Goal: Information Seeking & Learning: Learn about a topic

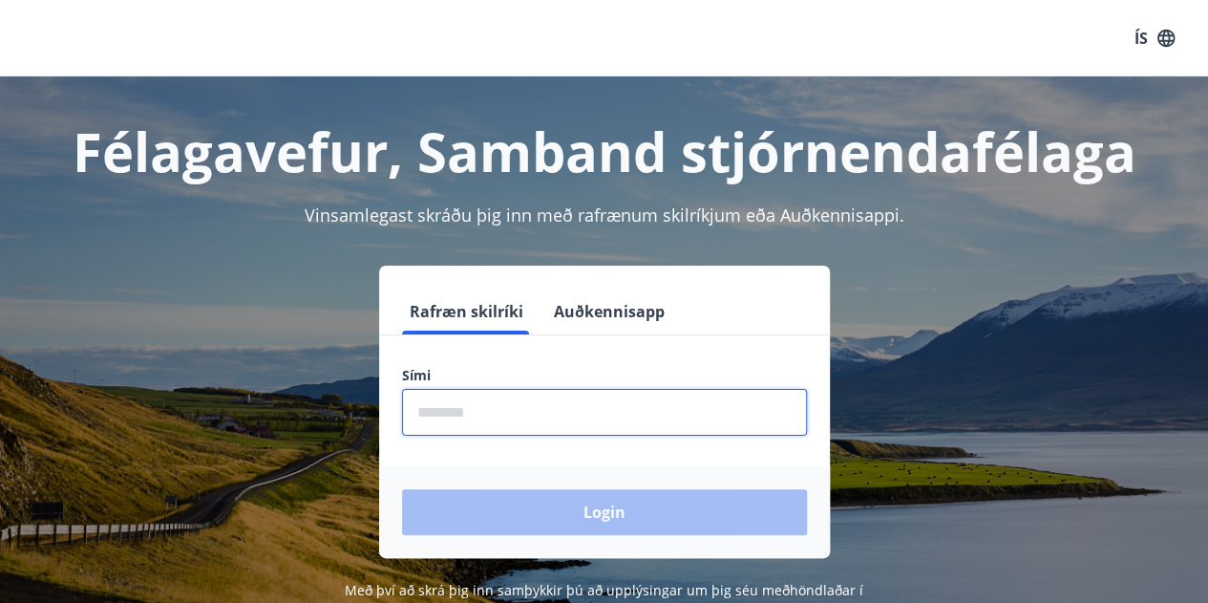
click at [512, 410] on input "phone" at bounding box center [604, 412] width 405 height 47
type input "********"
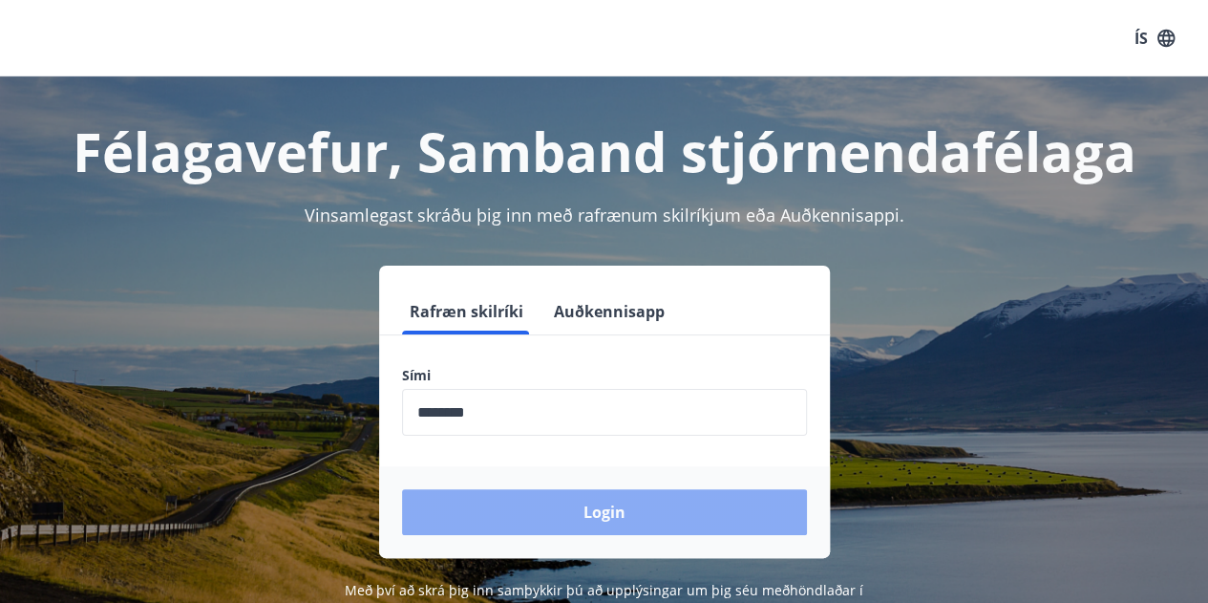
click at [577, 517] on button "Login" at bounding box center [604, 512] width 405 height 46
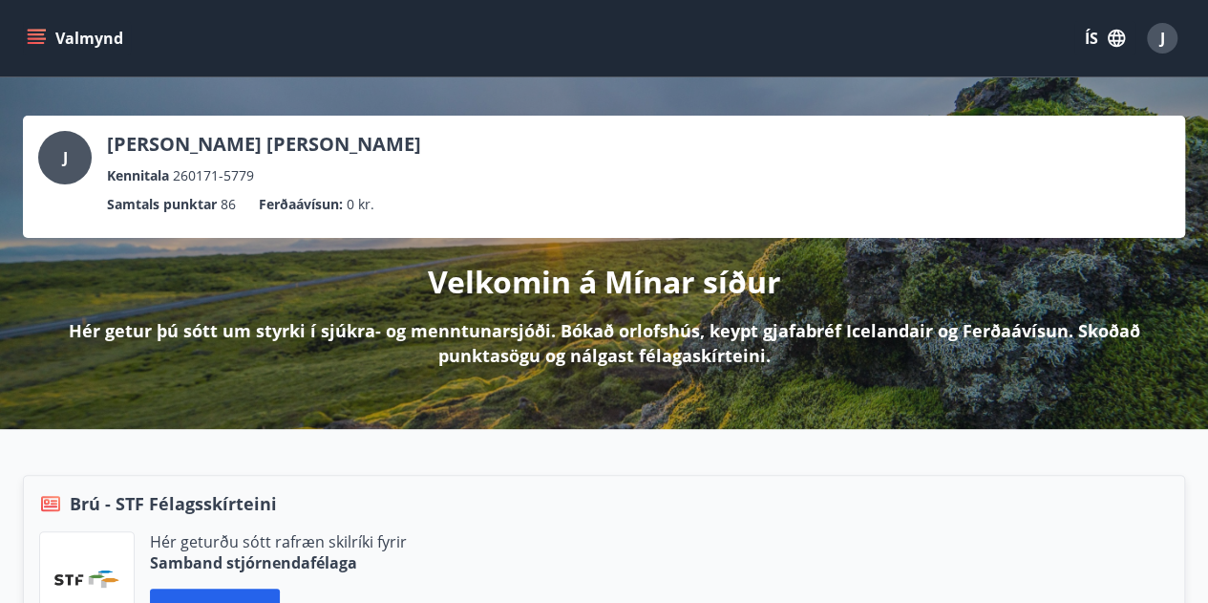
click at [1169, 37] on div "J" at bounding box center [1162, 38] width 31 height 31
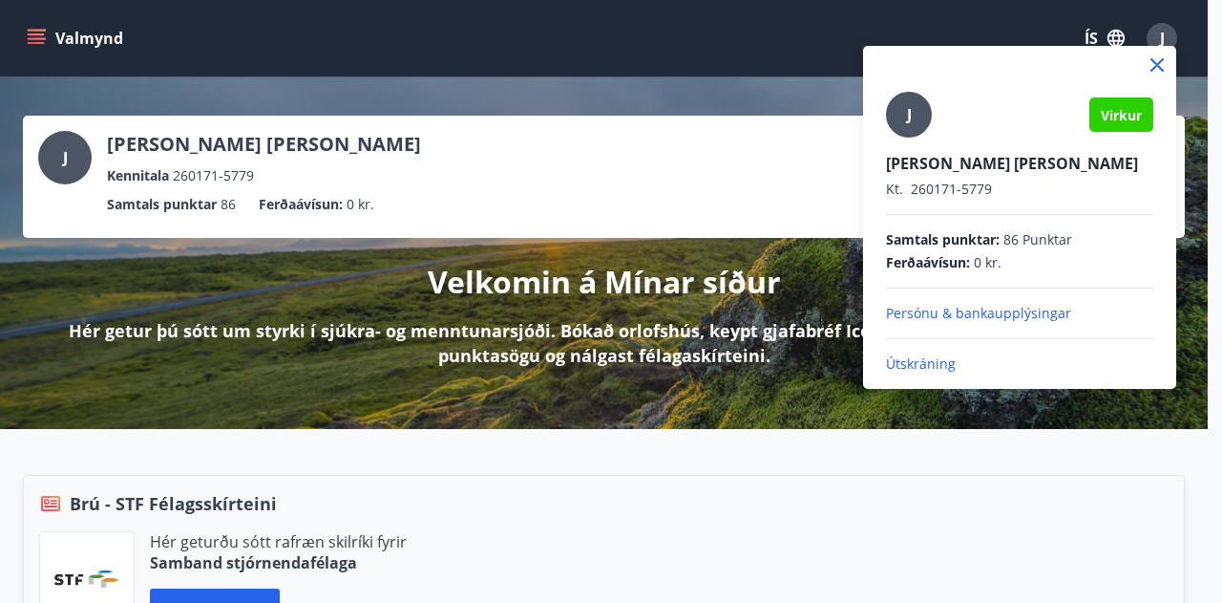
click at [913, 118] on div "J" at bounding box center [909, 115] width 46 height 46
click at [913, 140] on input "J" at bounding box center [1016, 150] width 260 height 20
type input "**********"
click at [1150, 66] on icon at bounding box center [1157, 64] width 23 height 23
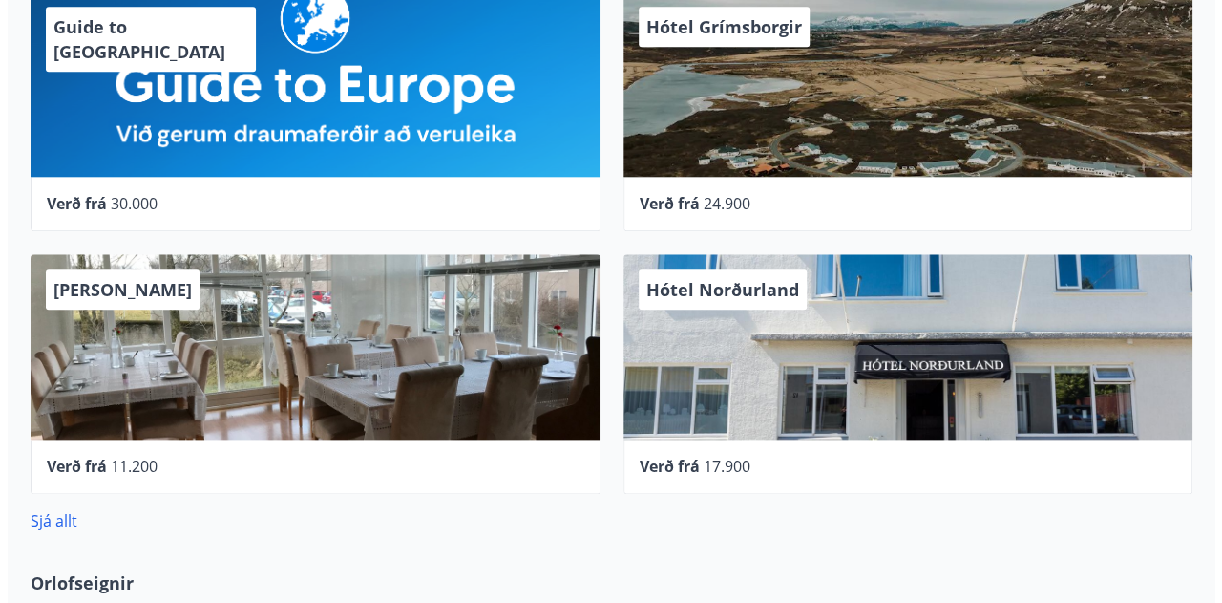
scroll to position [909, 0]
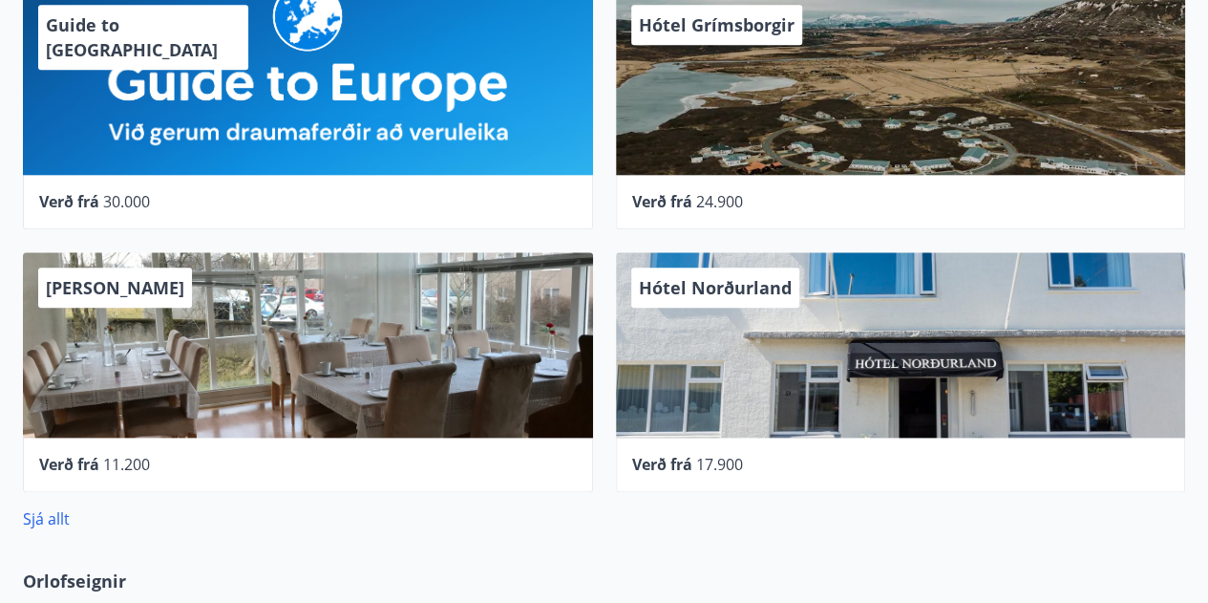
click at [152, 36] on div "Guide to [GEOGRAPHIC_DATA]" at bounding box center [143, 37] width 210 height 65
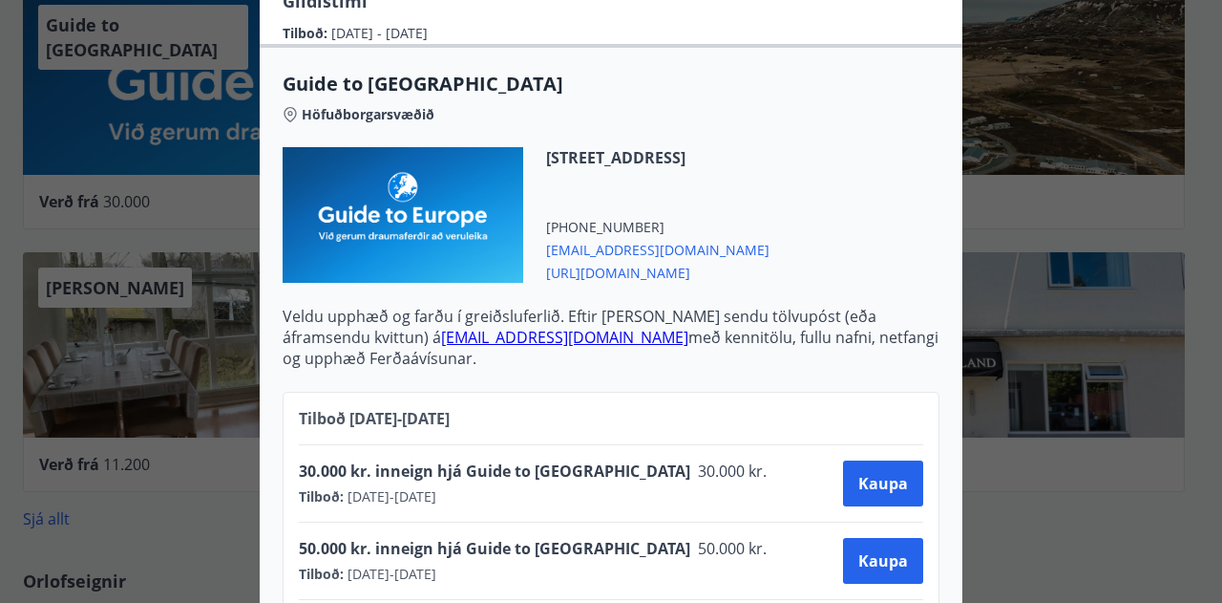
scroll to position [943, 0]
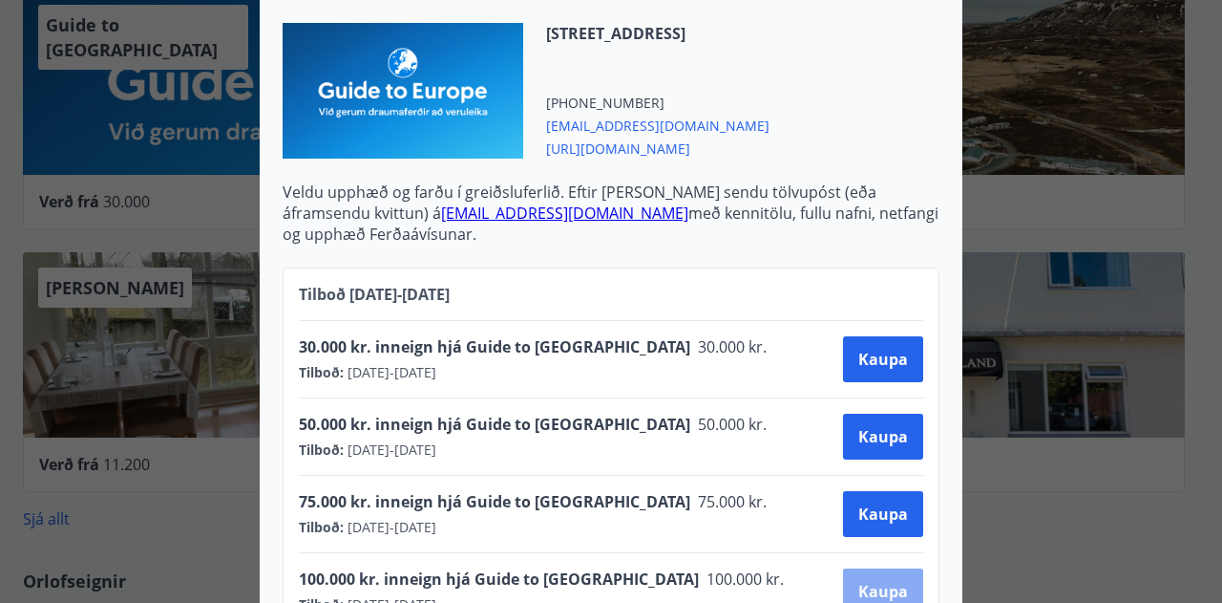
click at [866, 581] on span "Kaupa" at bounding box center [883, 591] width 50 height 21
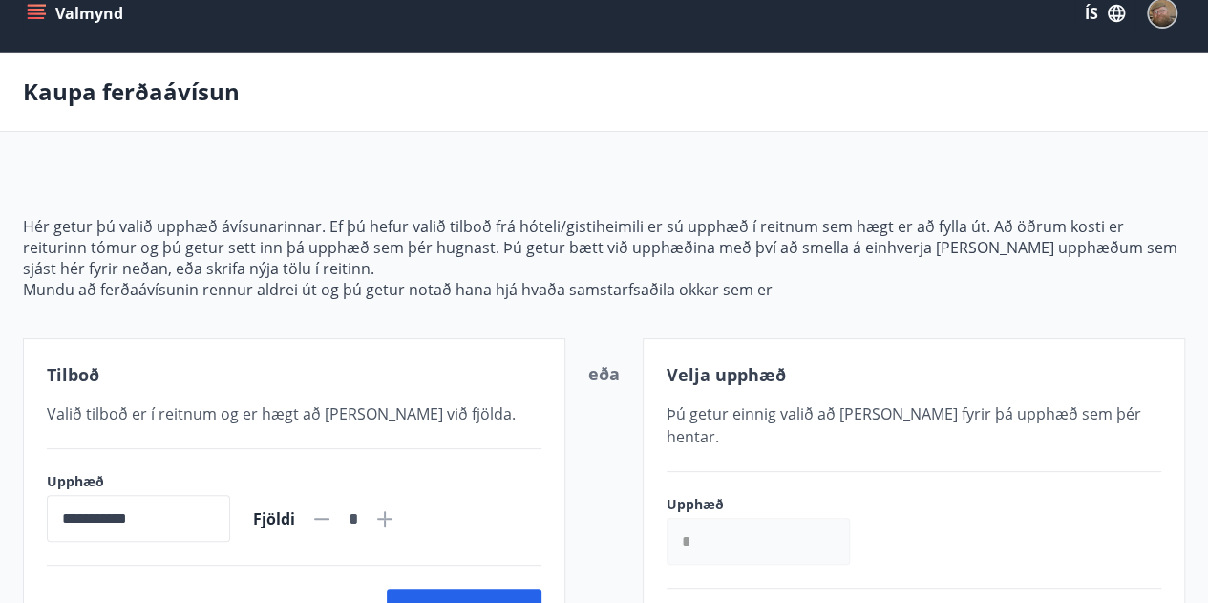
scroll to position [16, 0]
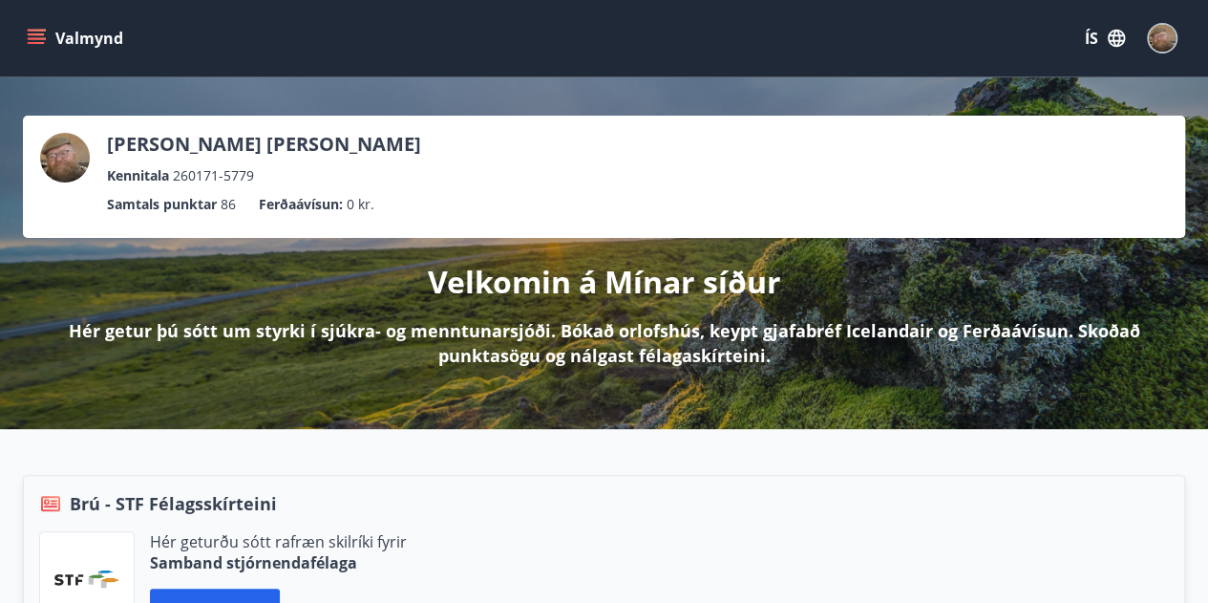
click at [32, 35] on icon "menu" at bounding box center [36, 38] width 19 height 19
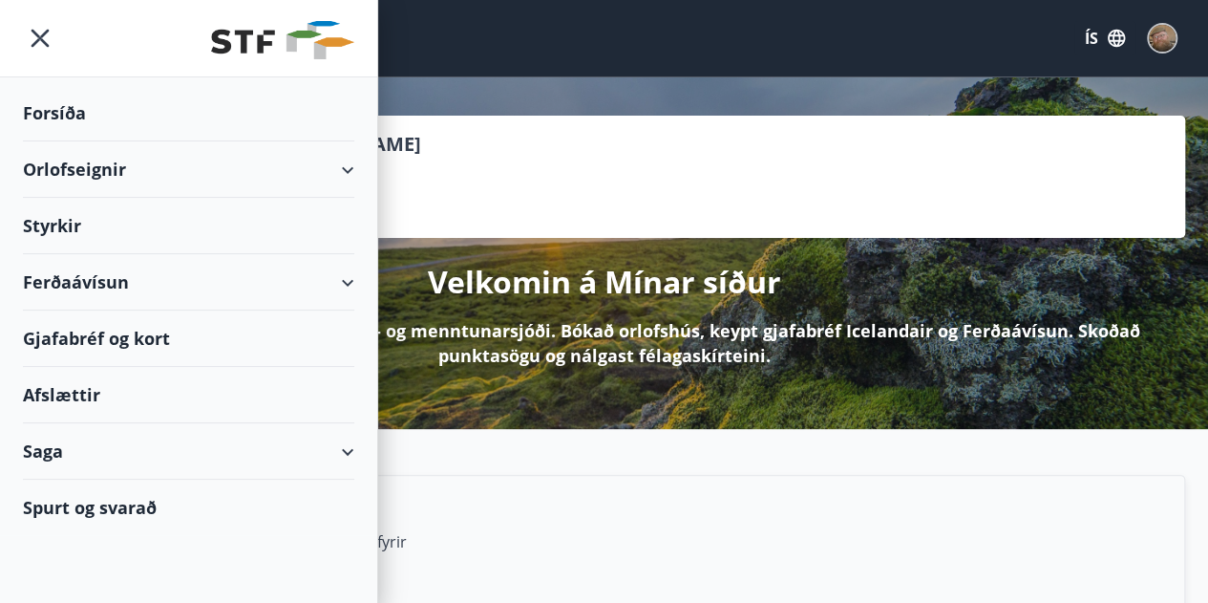
click at [91, 286] on div "Ferðaávísun" at bounding box center [188, 282] width 331 height 56
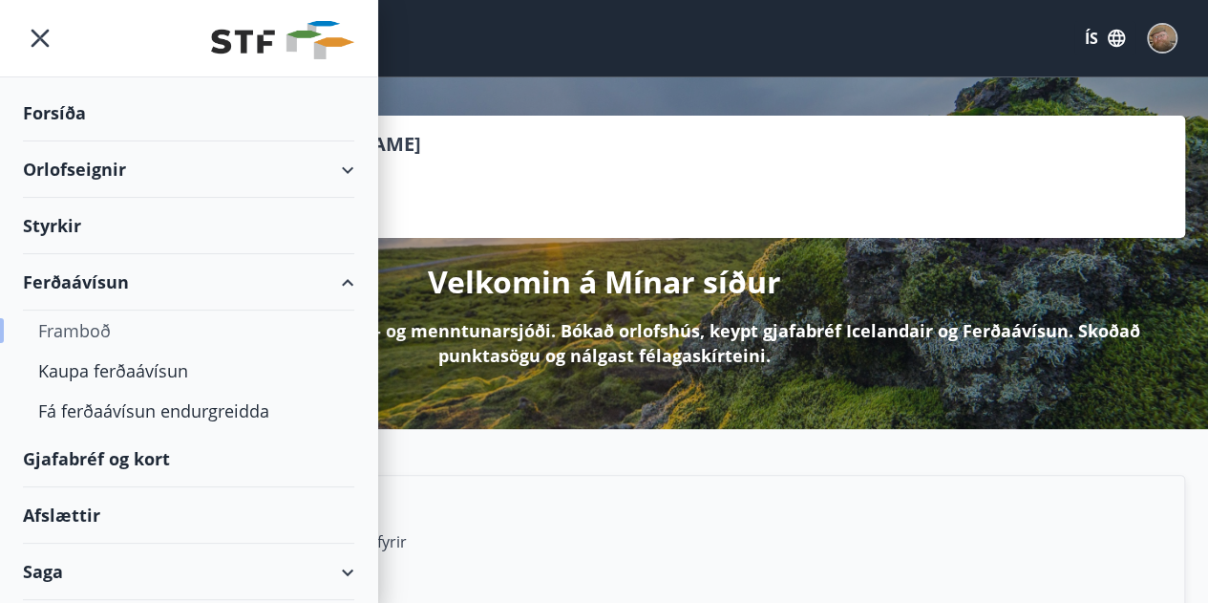
click at [94, 332] on div "Framboð" at bounding box center [188, 330] width 301 height 40
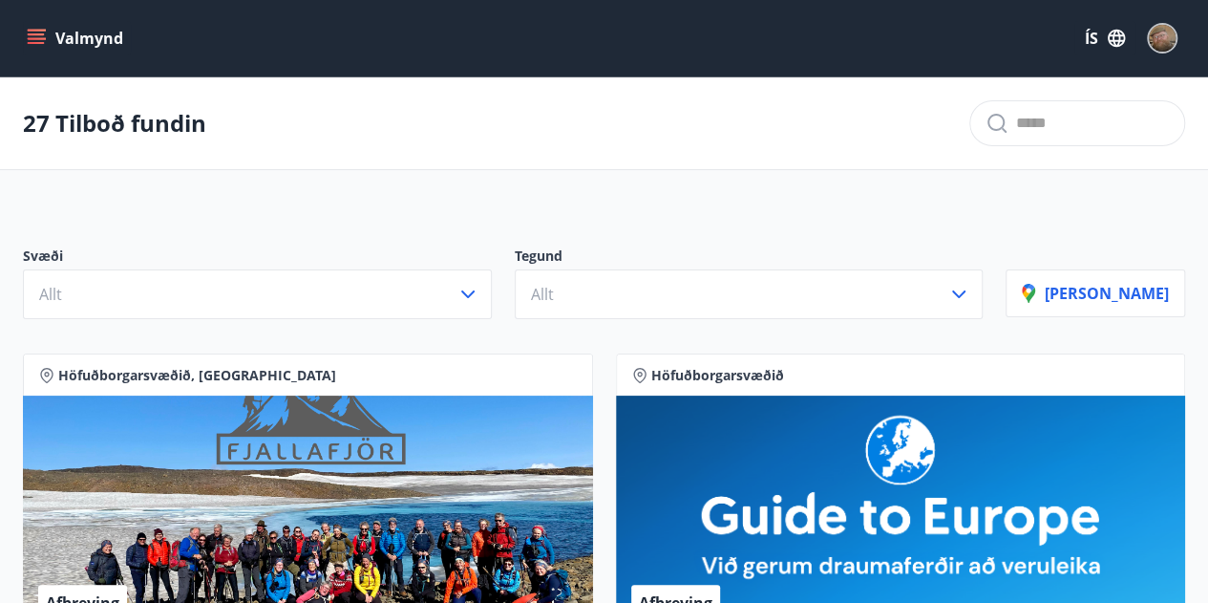
click at [1038, 127] on input "text" at bounding box center [1092, 123] width 153 height 31
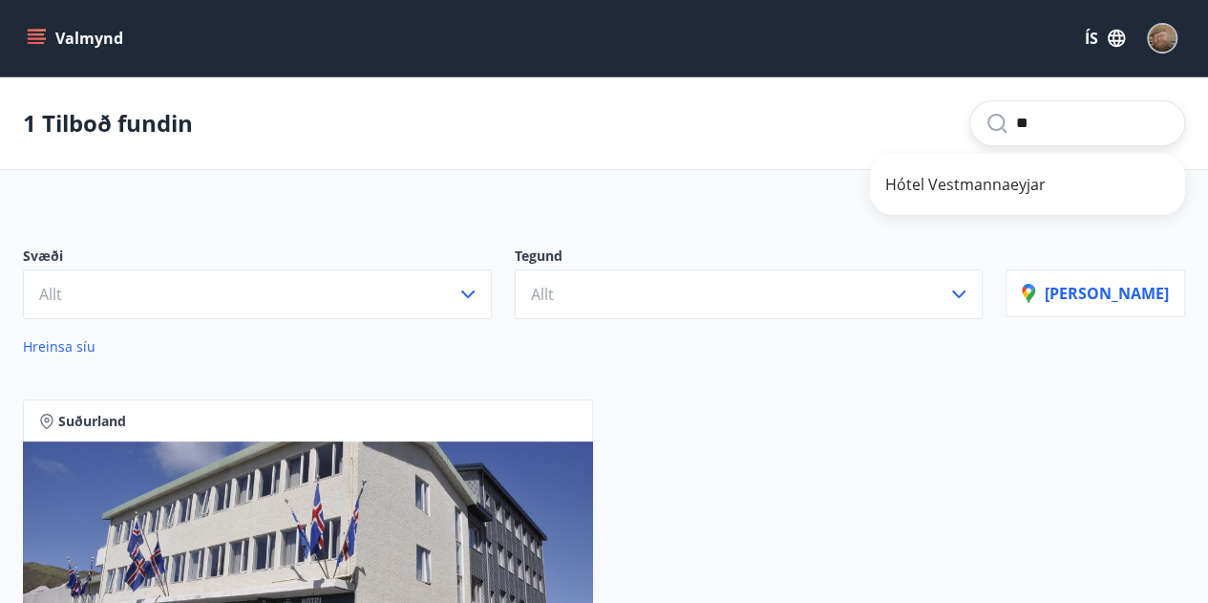
type input "*"
click at [41, 50] on button "Valmynd" at bounding box center [77, 38] width 108 height 34
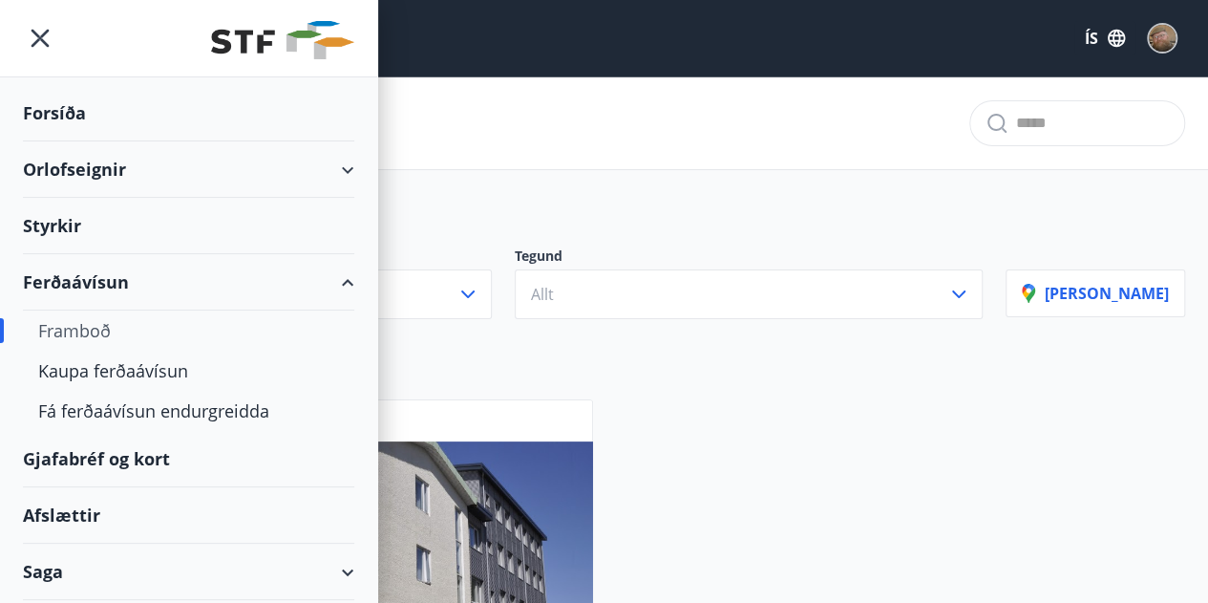
click at [92, 322] on div "Framboð" at bounding box center [188, 330] width 301 height 40
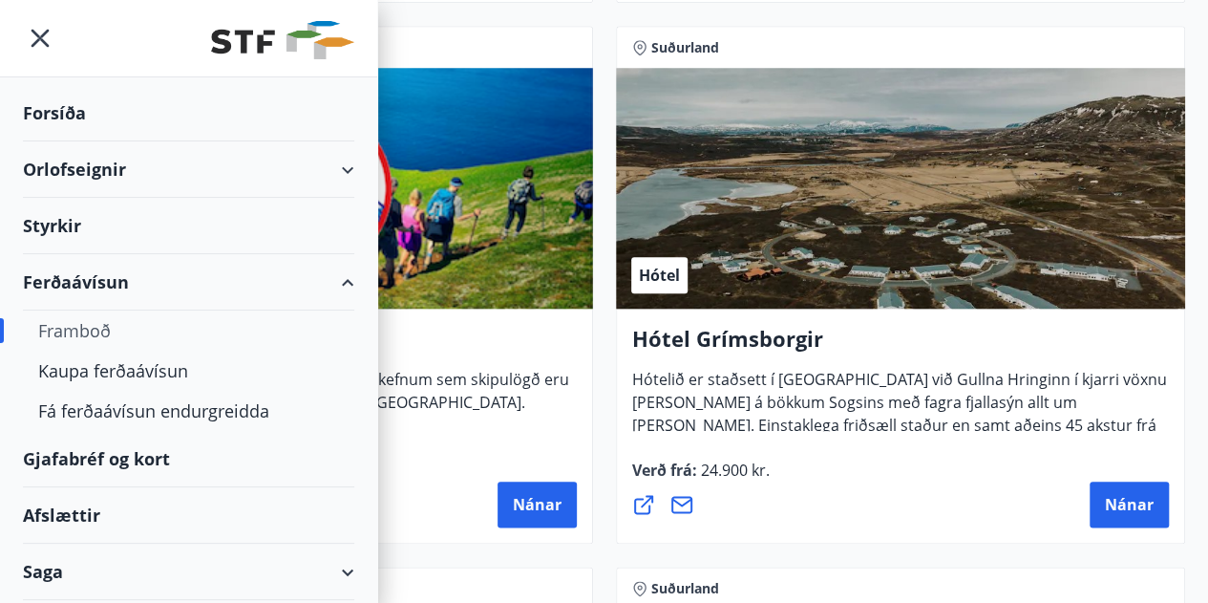
scroll to position [869, 0]
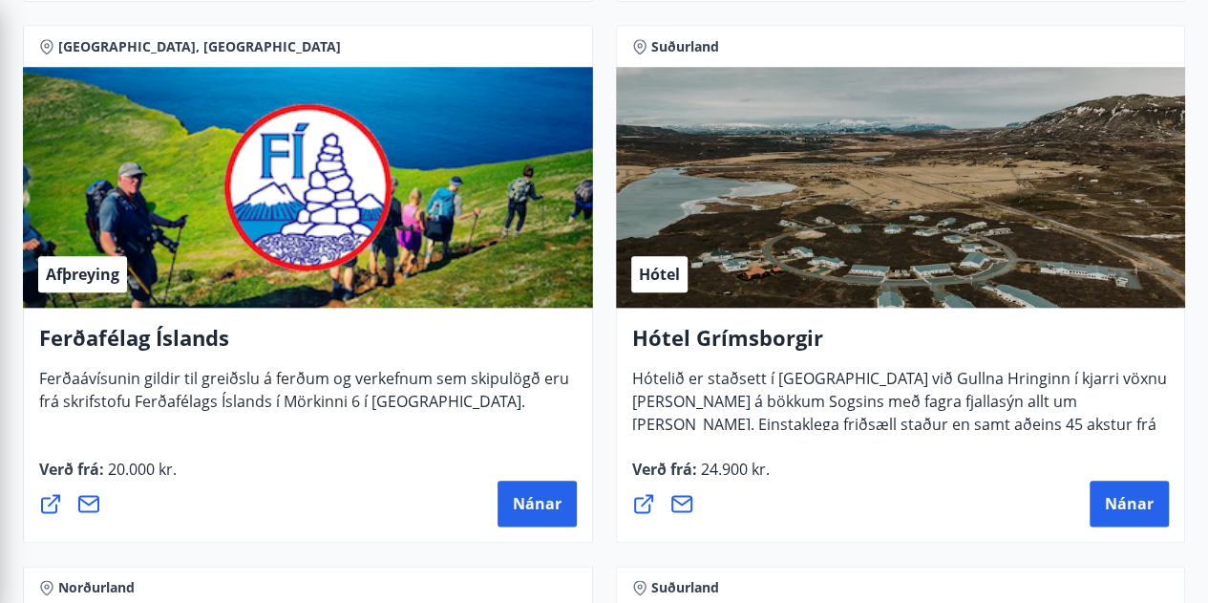
click at [609, 518] on div "Suðurland Hótel Hótel Grímsborgir Hótelið er staðsett í Grímsnesi við Gullna Hr…" at bounding box center [900, 283] width 593 height 540
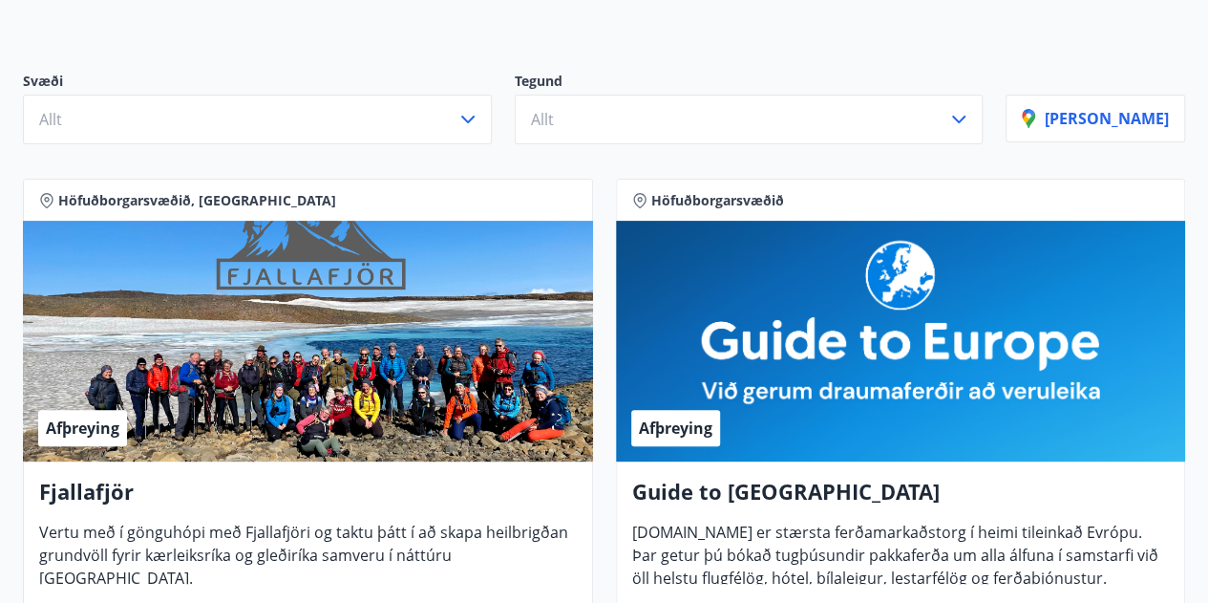
scroll to position [0, 0]
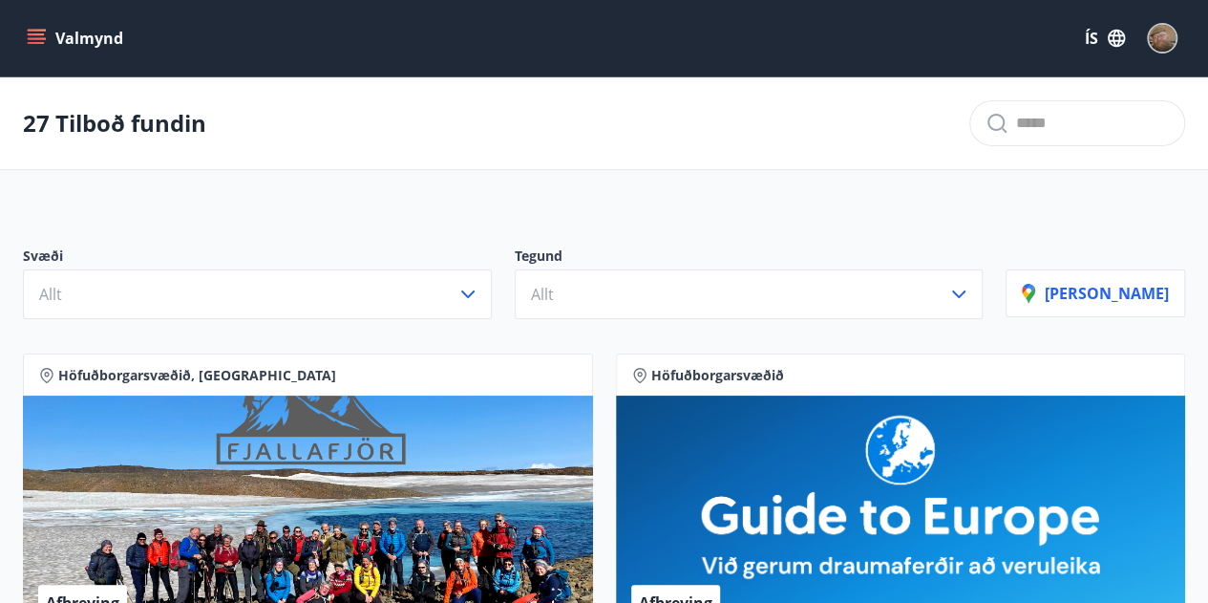
click at [34, 34] on icon "menu" at bounding box center [36, 34] width 17 height 2
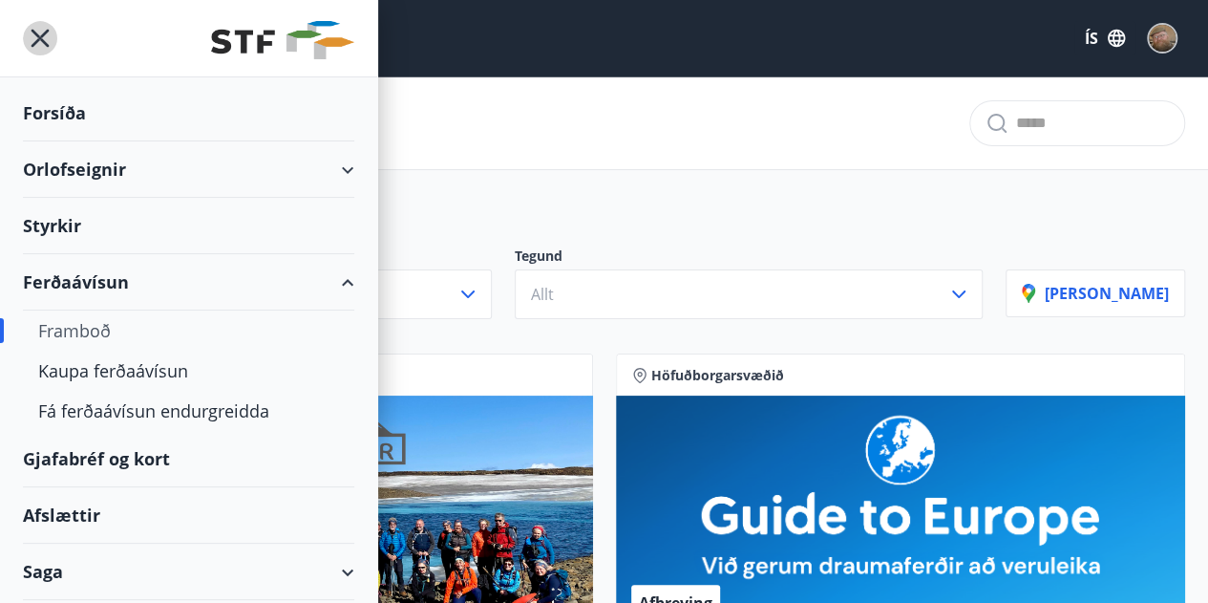
click at [34, 34] on icon "menu" at bounding box center [40, 38] width 34 height 34
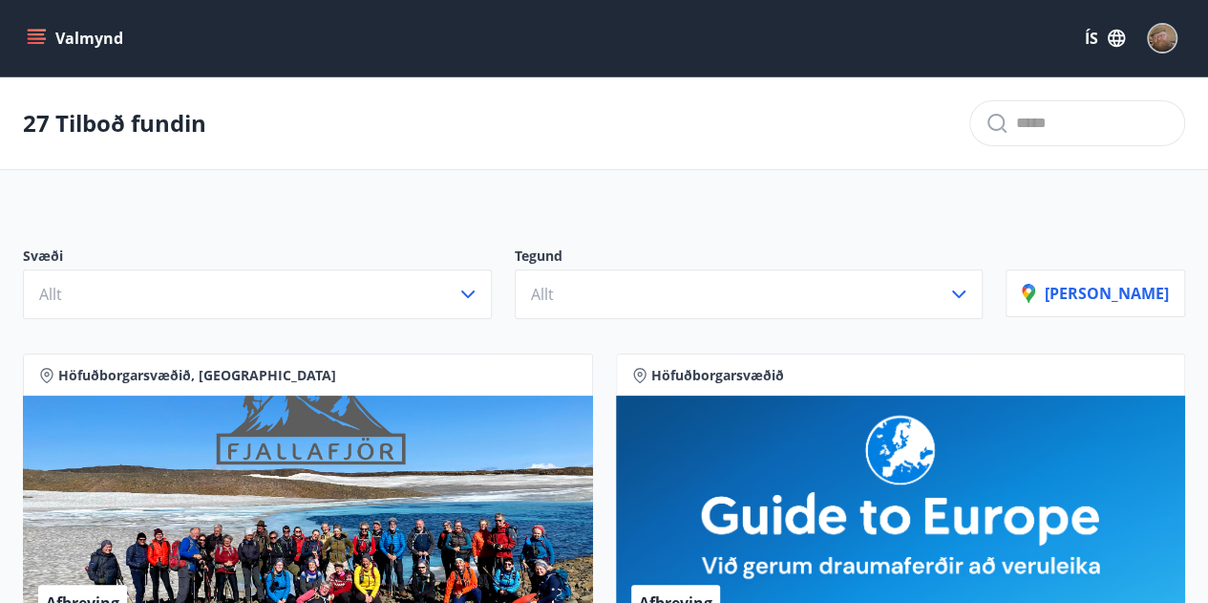
click at [53, 47] on button "Valmynd" at bounding box center [77, 38] width 108 height 34
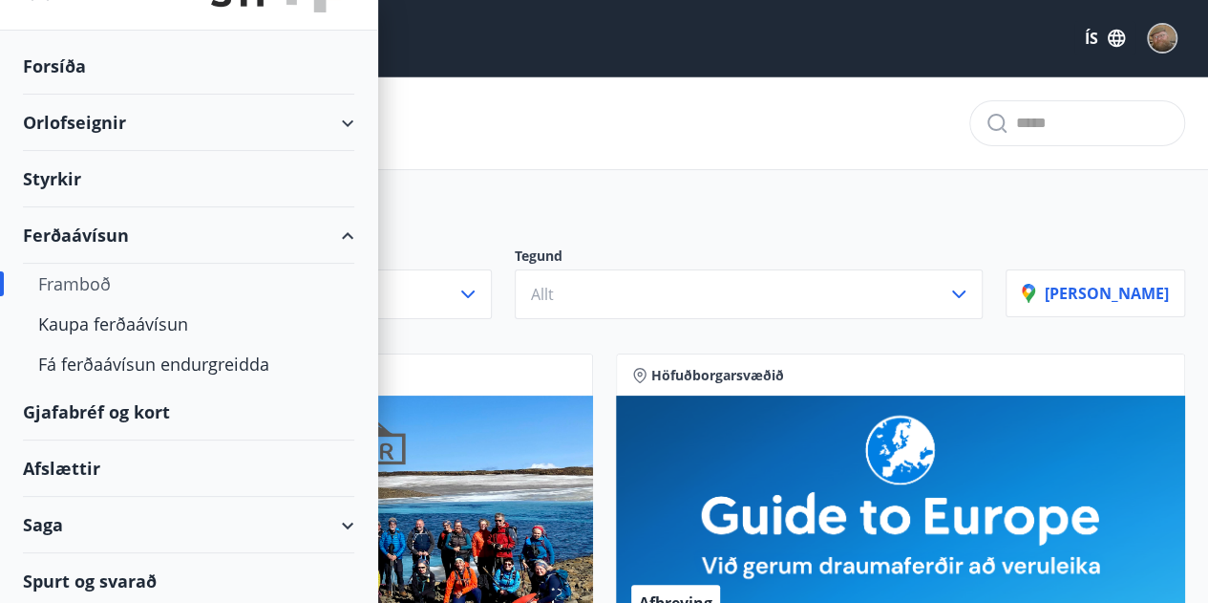
scroll to position [50, 0]
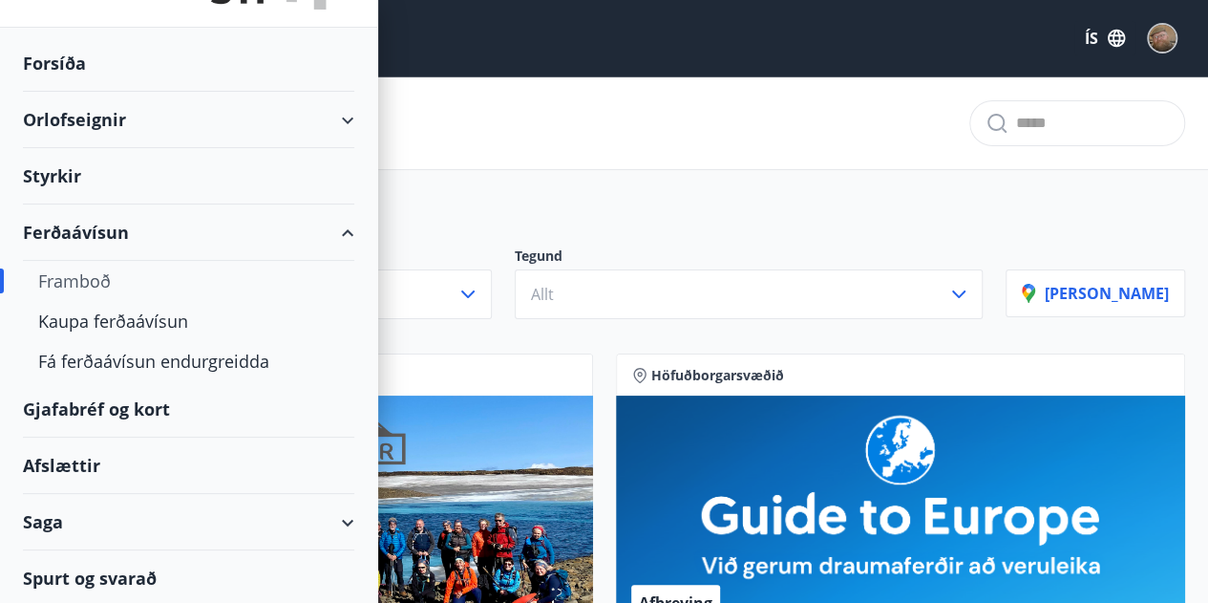
click at [96, 408] on div "Gjafabréf og kort" at bounding box center [188, 409] width 331 height 56
click at [425, 144] on div "27 Tilboð fundin" at bounding box center [604, 123] width 1208 height 93
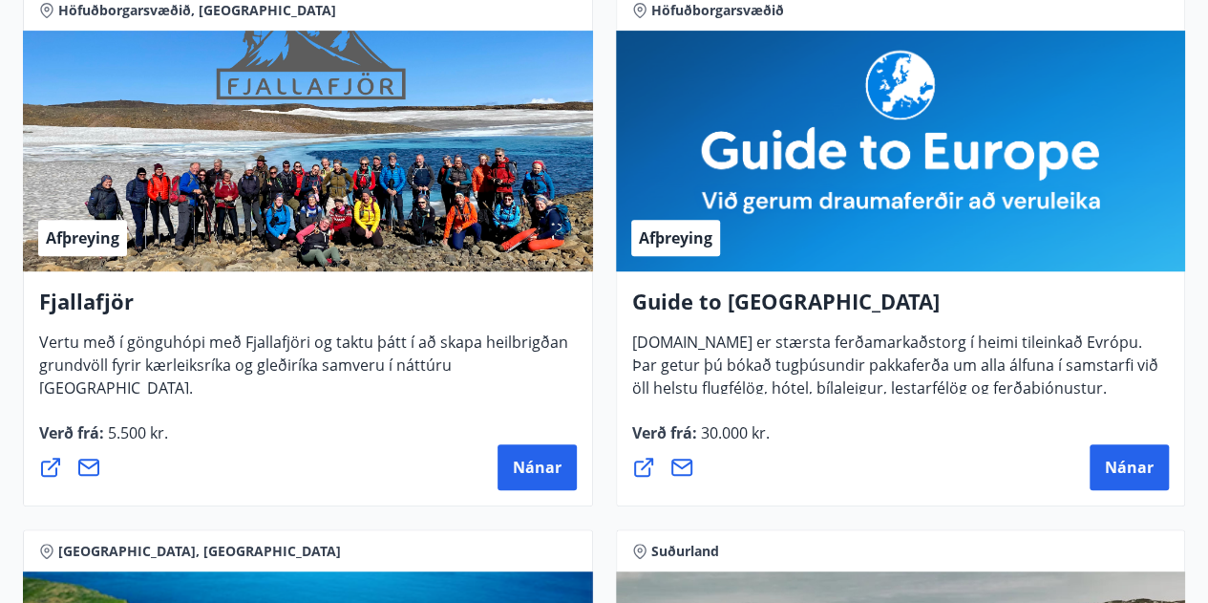
scroll to position [0, 0]
